Goal: Obtain resource: Obtain resource

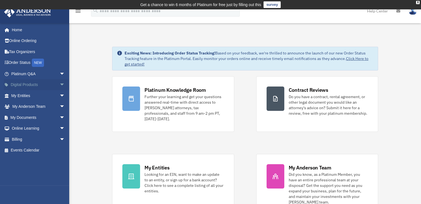
click at [59, 85] on span "arrow_drop_down" at bounding box center [64, 84] width 11 height 11
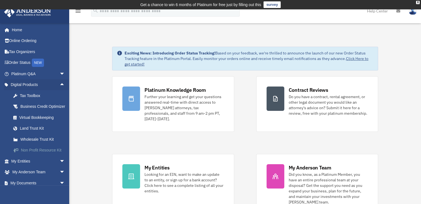
click at [32, 154] on div "Non Profit Resource Kit" at bounding box center [42, 150] width 47 height 7
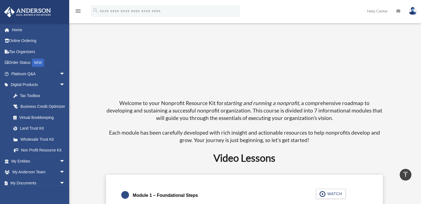
scroll to position [277, 0]
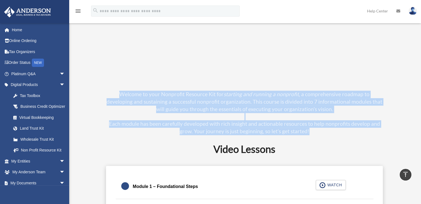
drag, startPoint x: 103, startPoint y: 92, endPoint x: 314, endPoint y: 134, distance: 215.8
click at [314, 134] on div "Introduction Welcome to your Nonprofit Resource Kit for starting and running a …" at bounding box center [244, 19] width 339 height 231
copy h3 "Welcome to your Nonprofit Resource Kit for starting and running a nonprofit , a…"
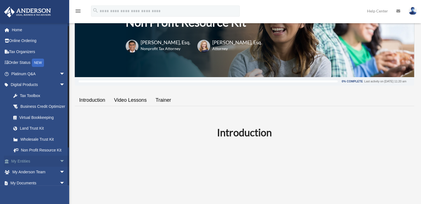
scroll to position [0, 0]
click at [59, 76] on span "arrow_drop_down" at bounding box center [64, 73] width 11 height 11
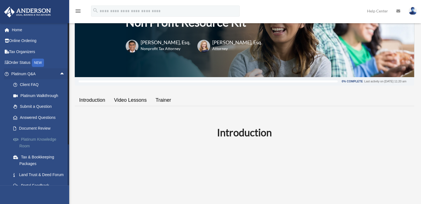
click at [40, 139] on link "Platinum Knowledge Room" at bounding box center [41, 143] width 66 height 18
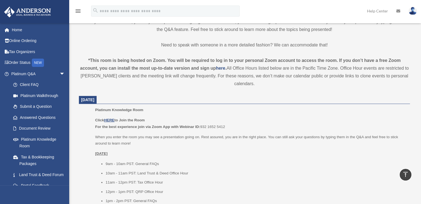
scroll to position [174, 0]
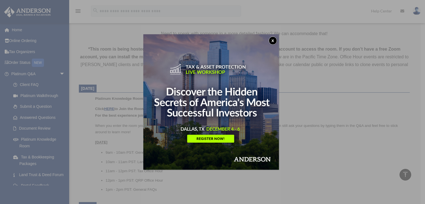
click at [273, 42] on button "x" at bounding box center [273, 41] width 8 height 8
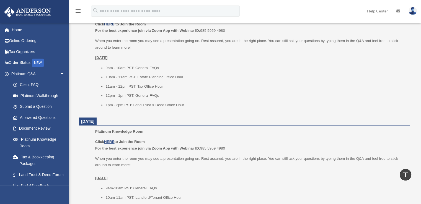
scroll to position [395, 0]
